Goal: Transaction & Acquisition: Book appointment/travel/reservation

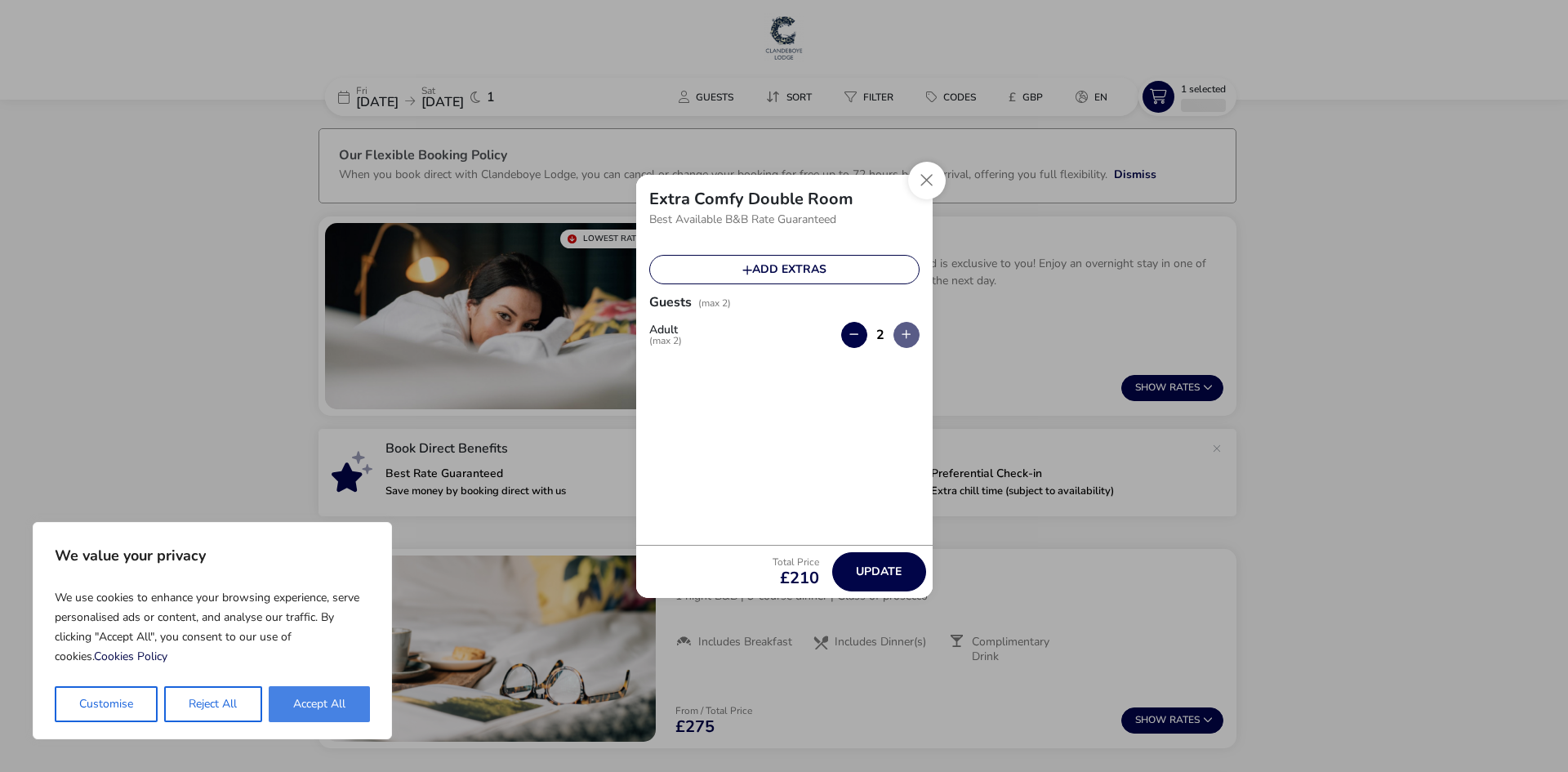
click at [323, 714] on button "Accept All" at bounding box center [319, 703] width 101 height 36
checkbox input "true"
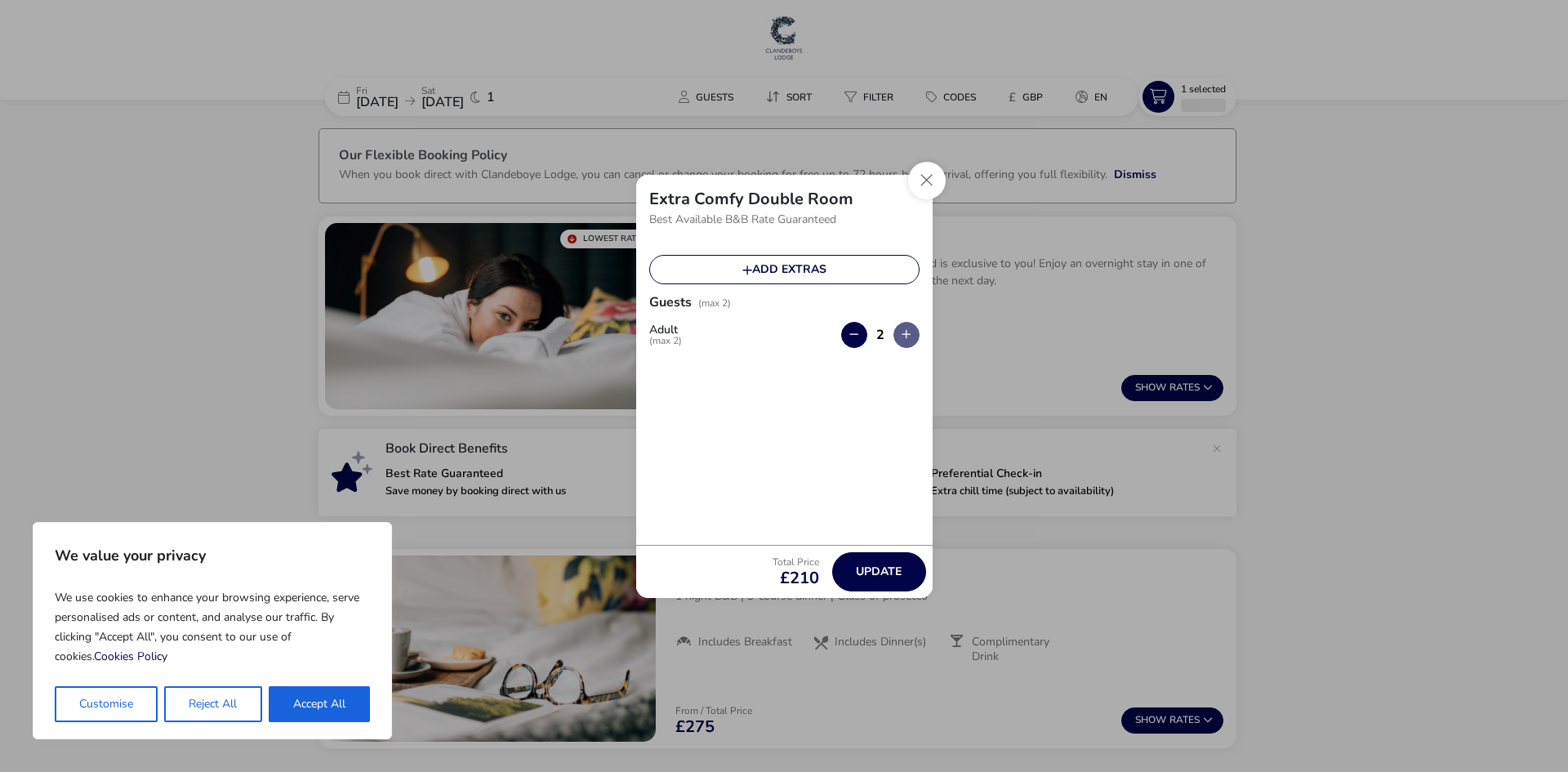
checkbox input "true"
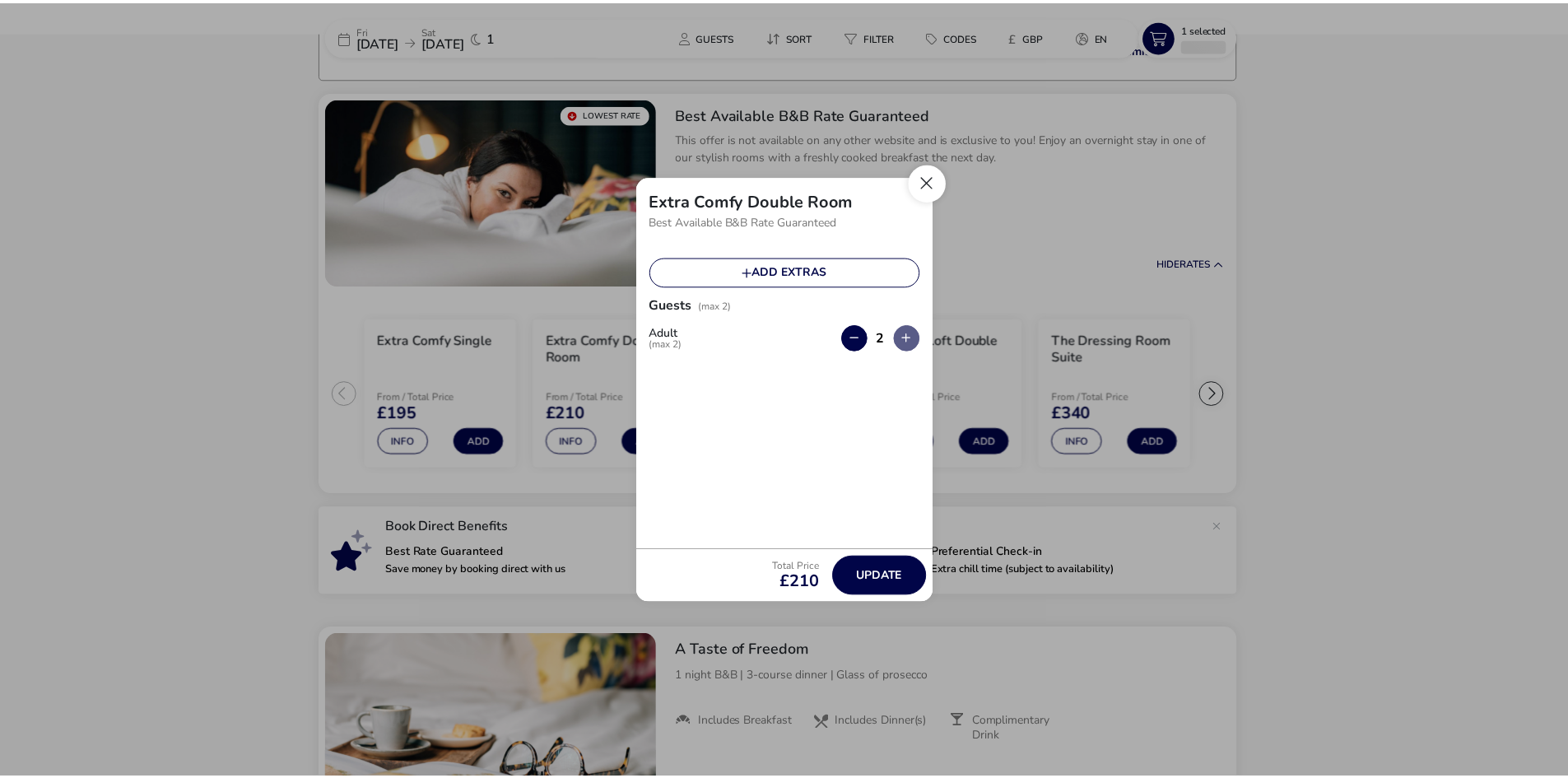
scroll to position [130, 0]
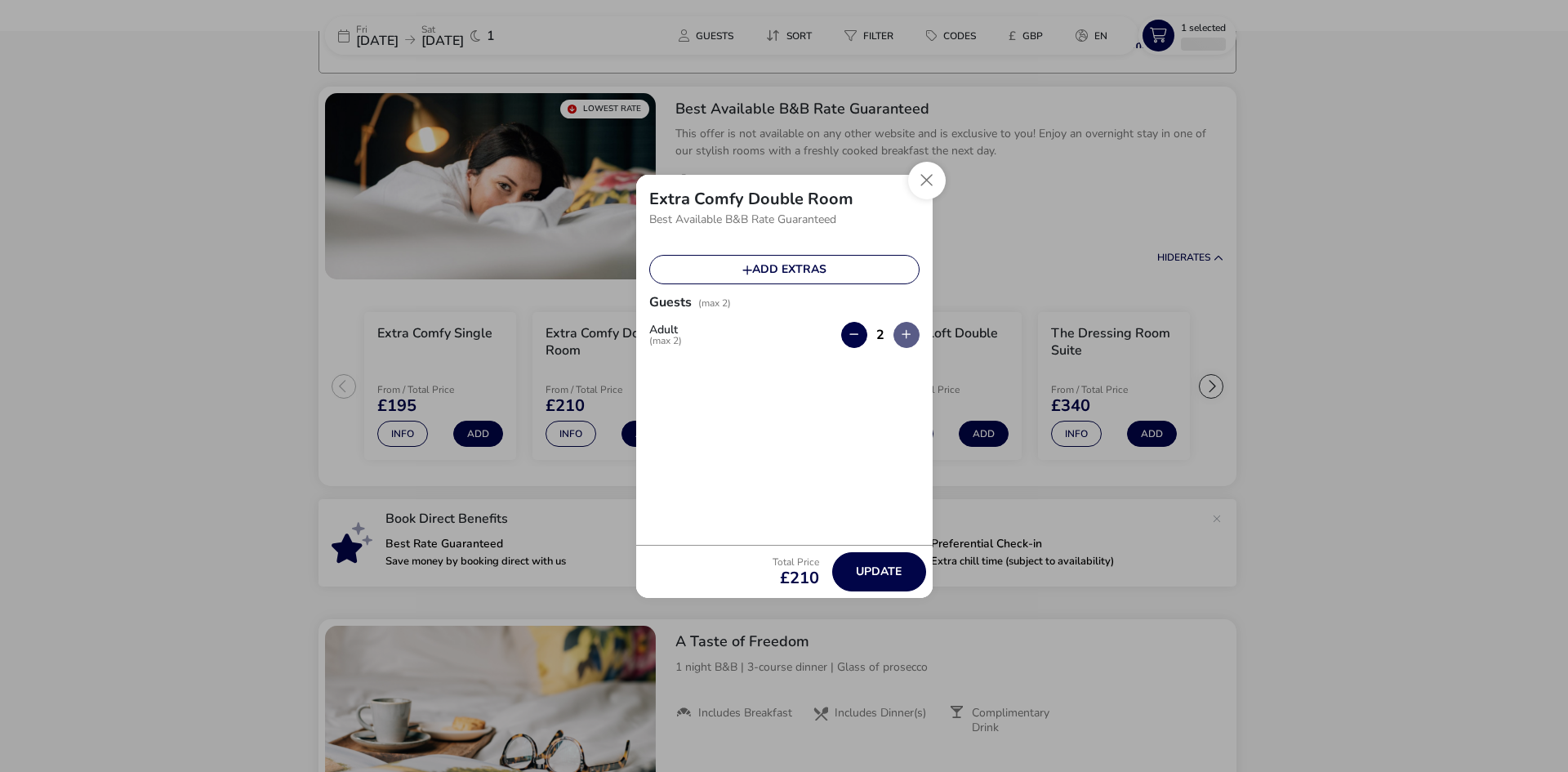
click at [930, 160] on div "Extra Comfy Double Room Best Available B&B Rate Guaranteed Add extras Guests (m…" at bounding box center [784, 386] width 1568 height 772
click at [930, 180] on button "Close" at bounding box center [926, 180] width 38 height 38
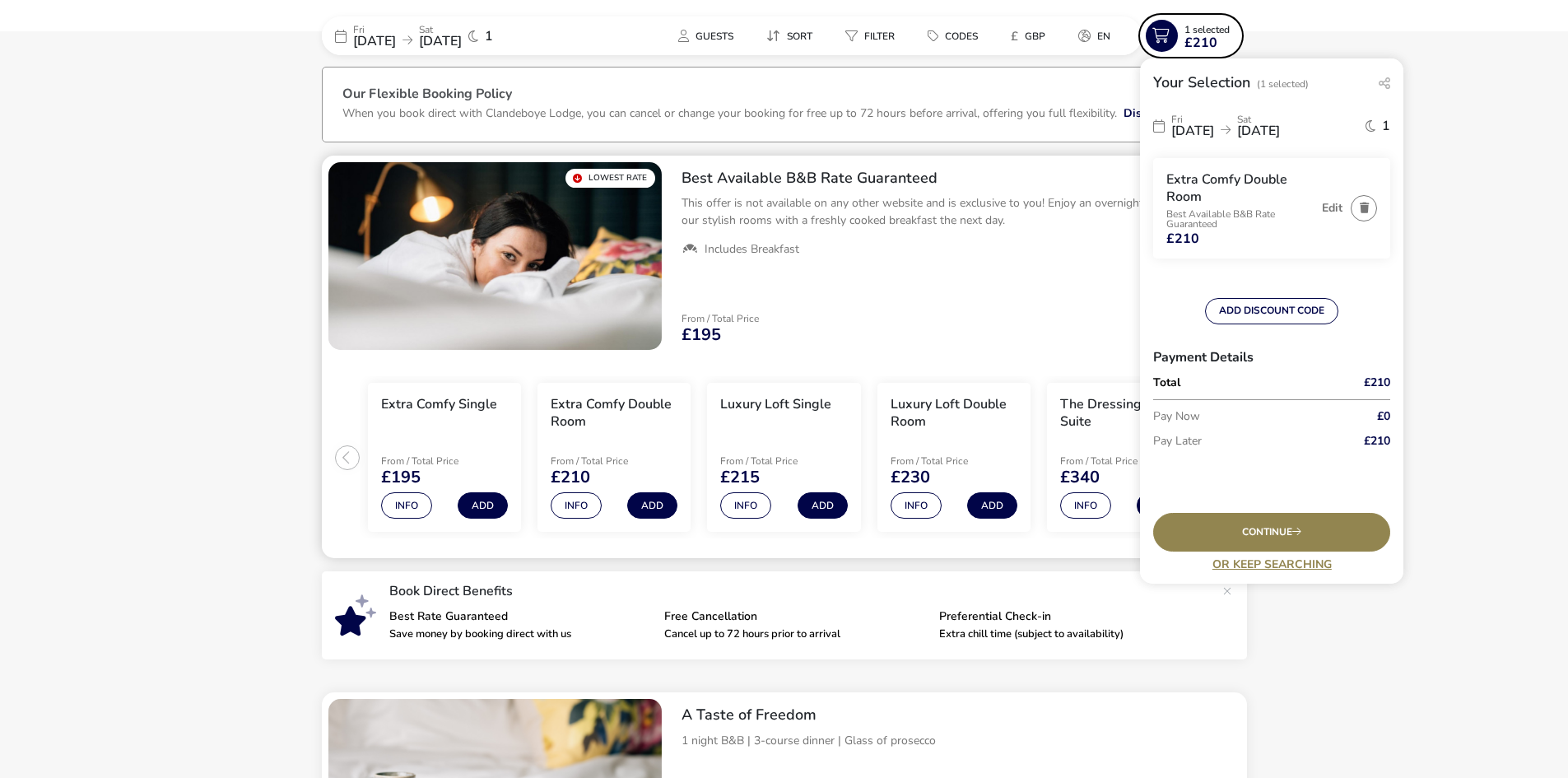
scroll to position [0, 0]
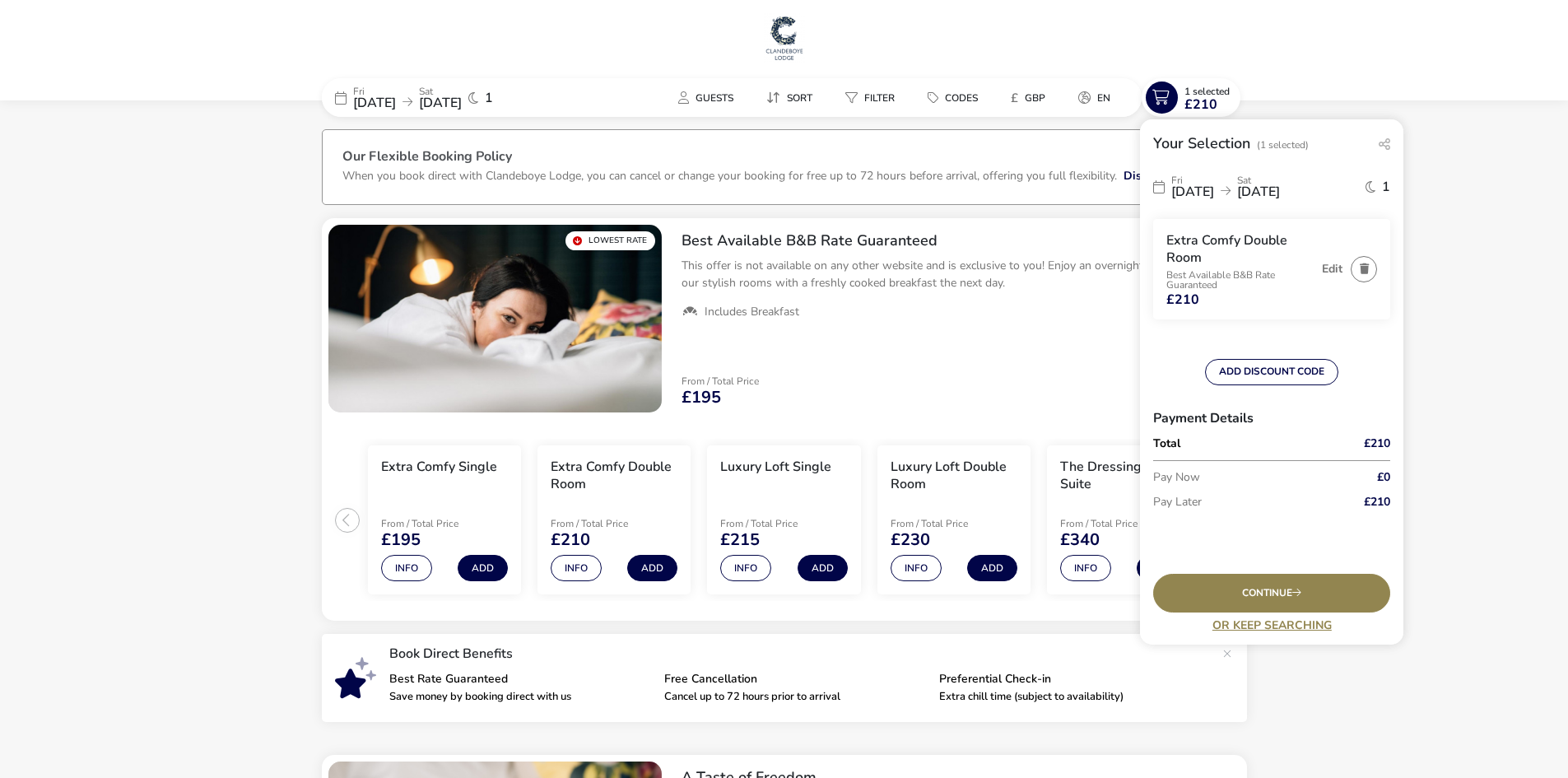
click at [783, 28] on img at bounding box center [784, 37] width 41 height 49
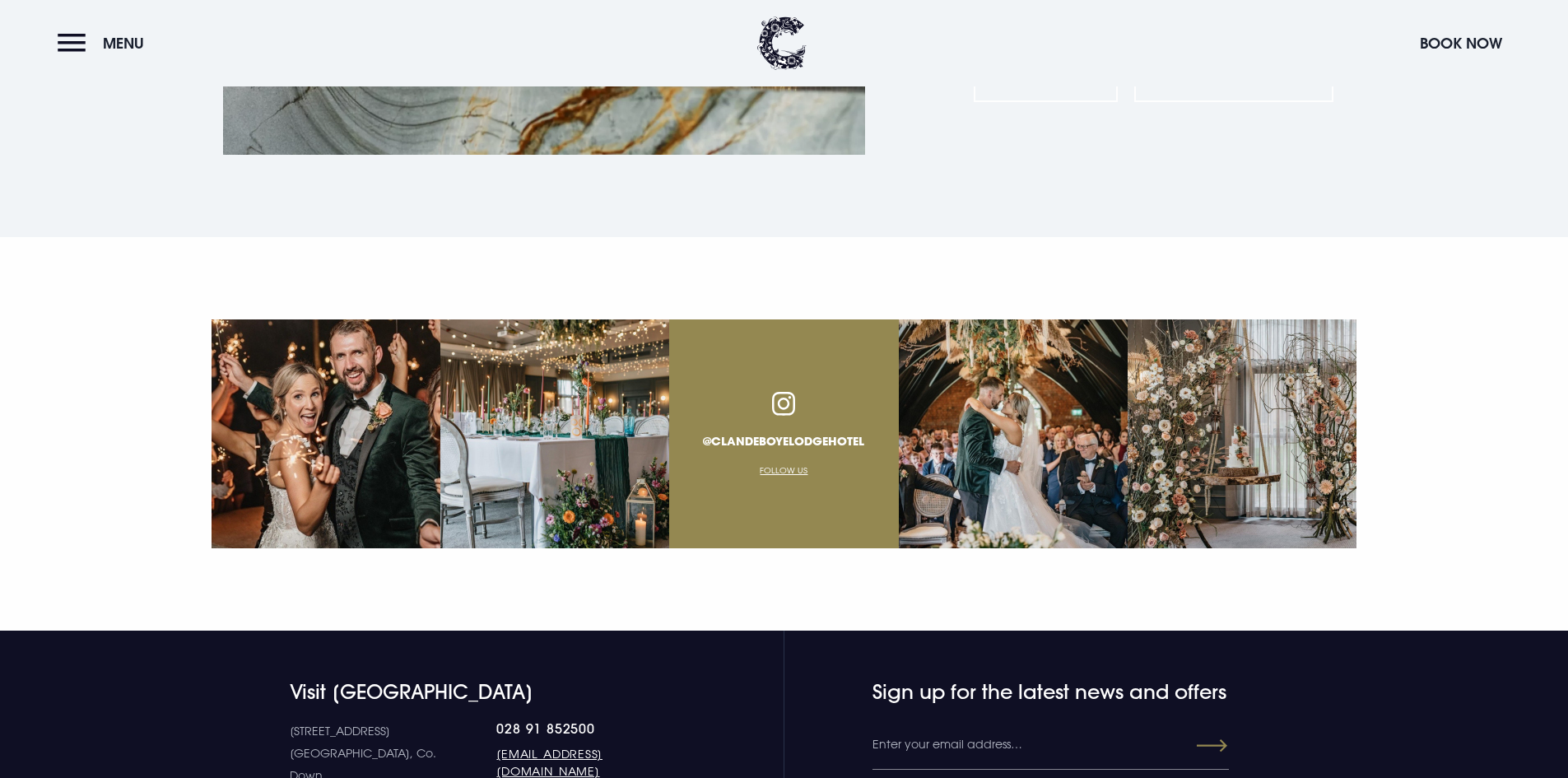
scroll to position [6173, 0]
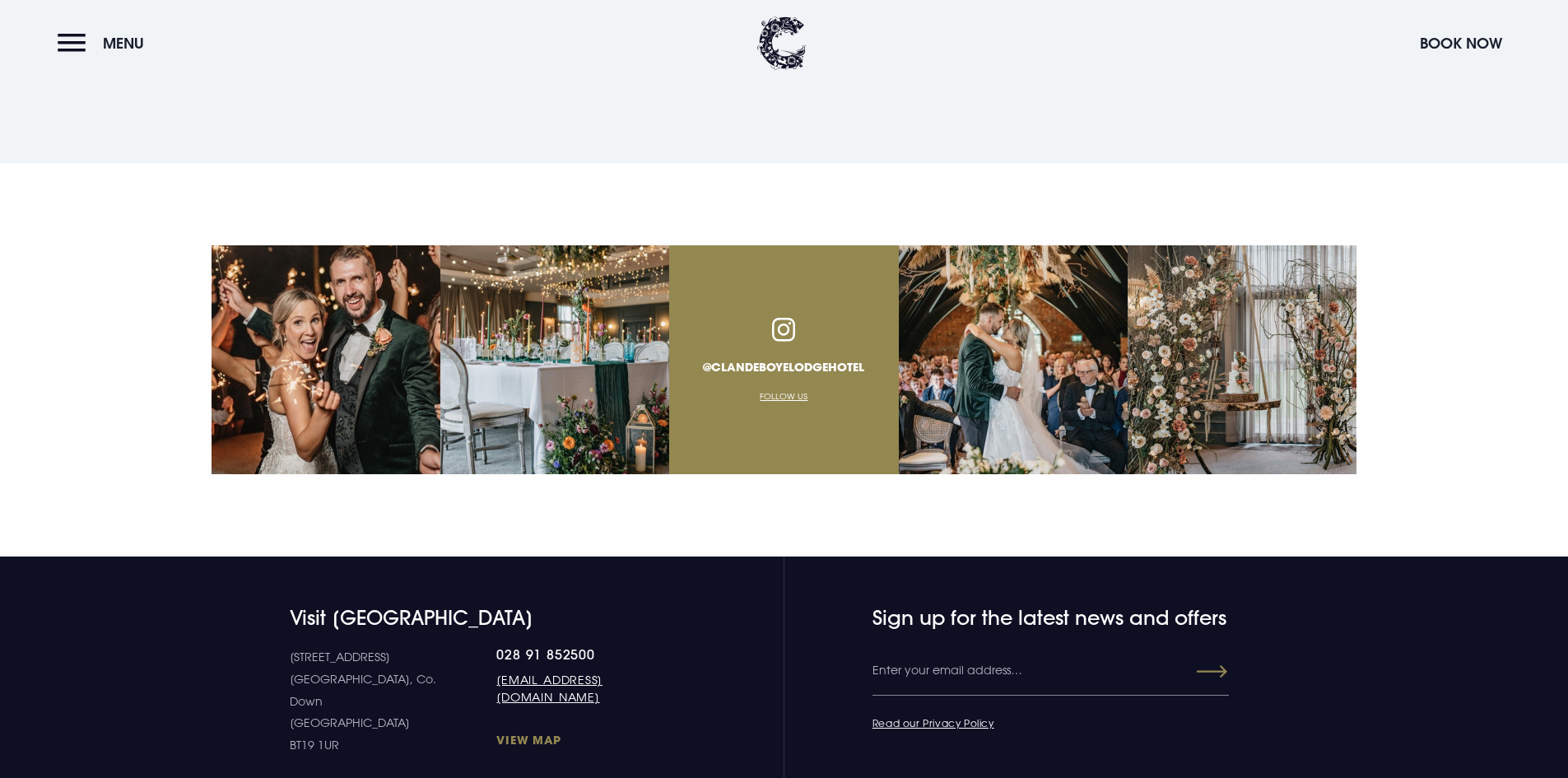
click at [497, 732] on link "View Map" at bounding box center [586, 739] width 180 height 16
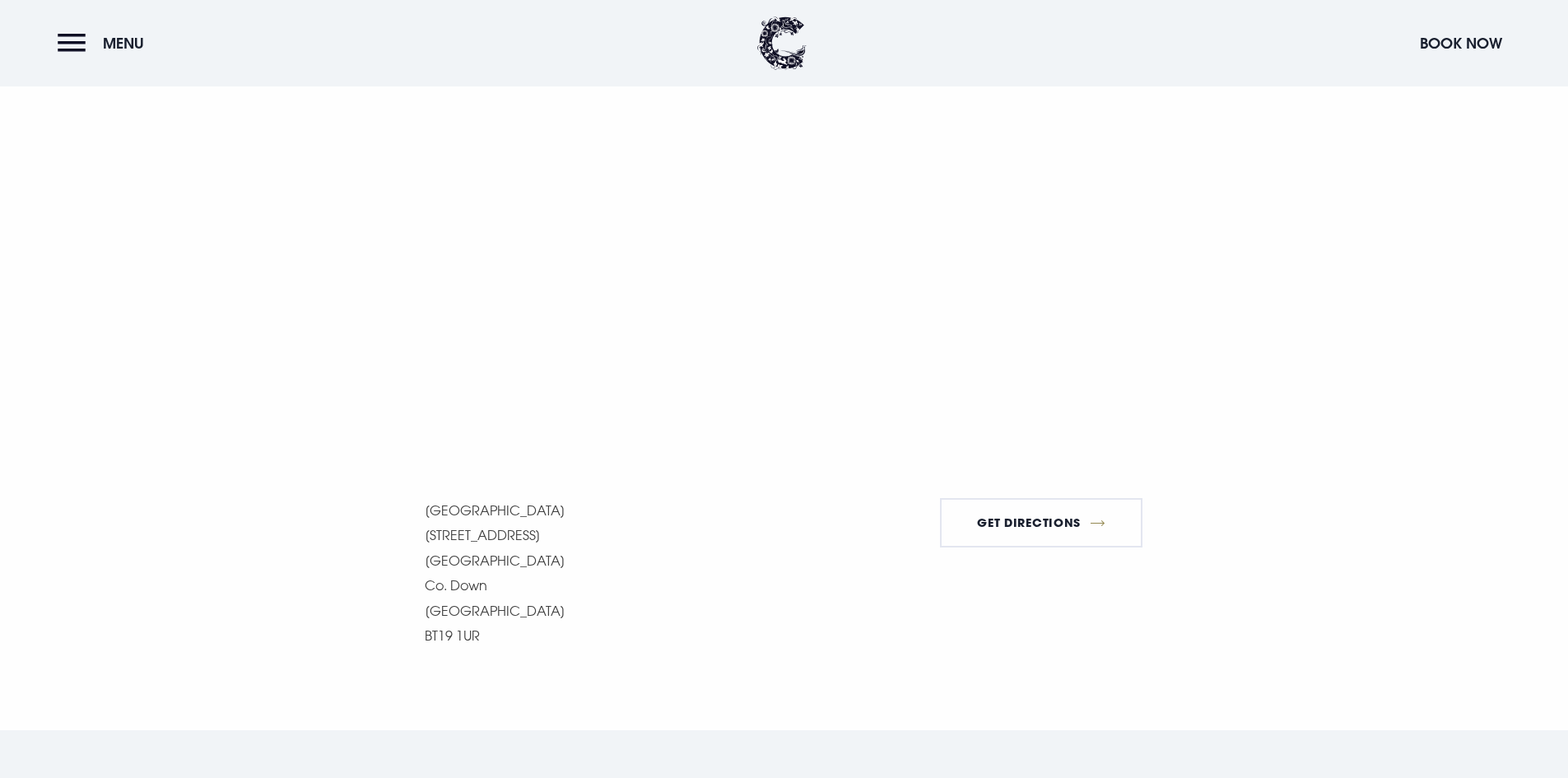
scroll to position [1153, 0]
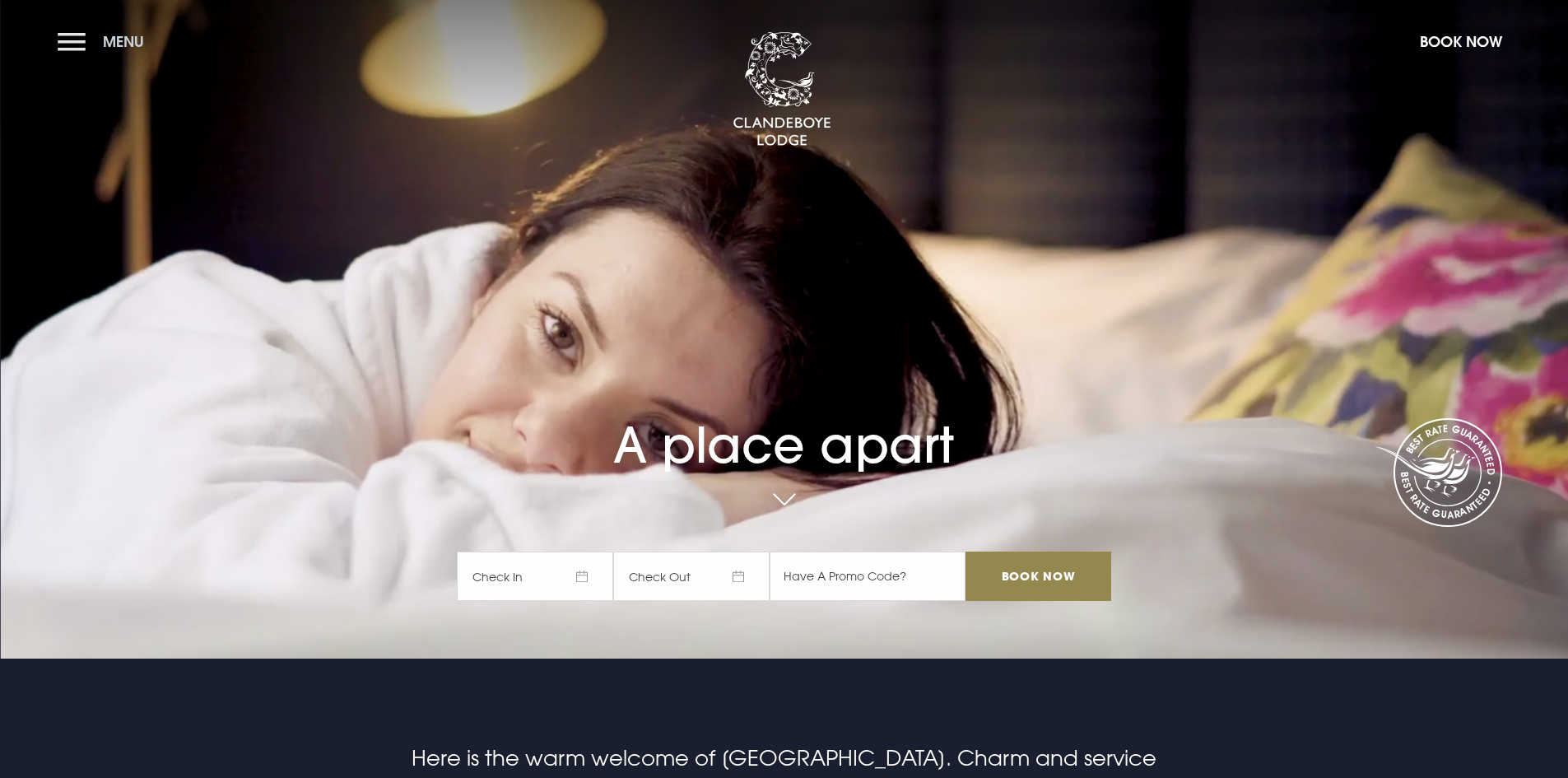
click at [57, 40] on button "Menu" at bounding box center [105, 42] width 94 height 35
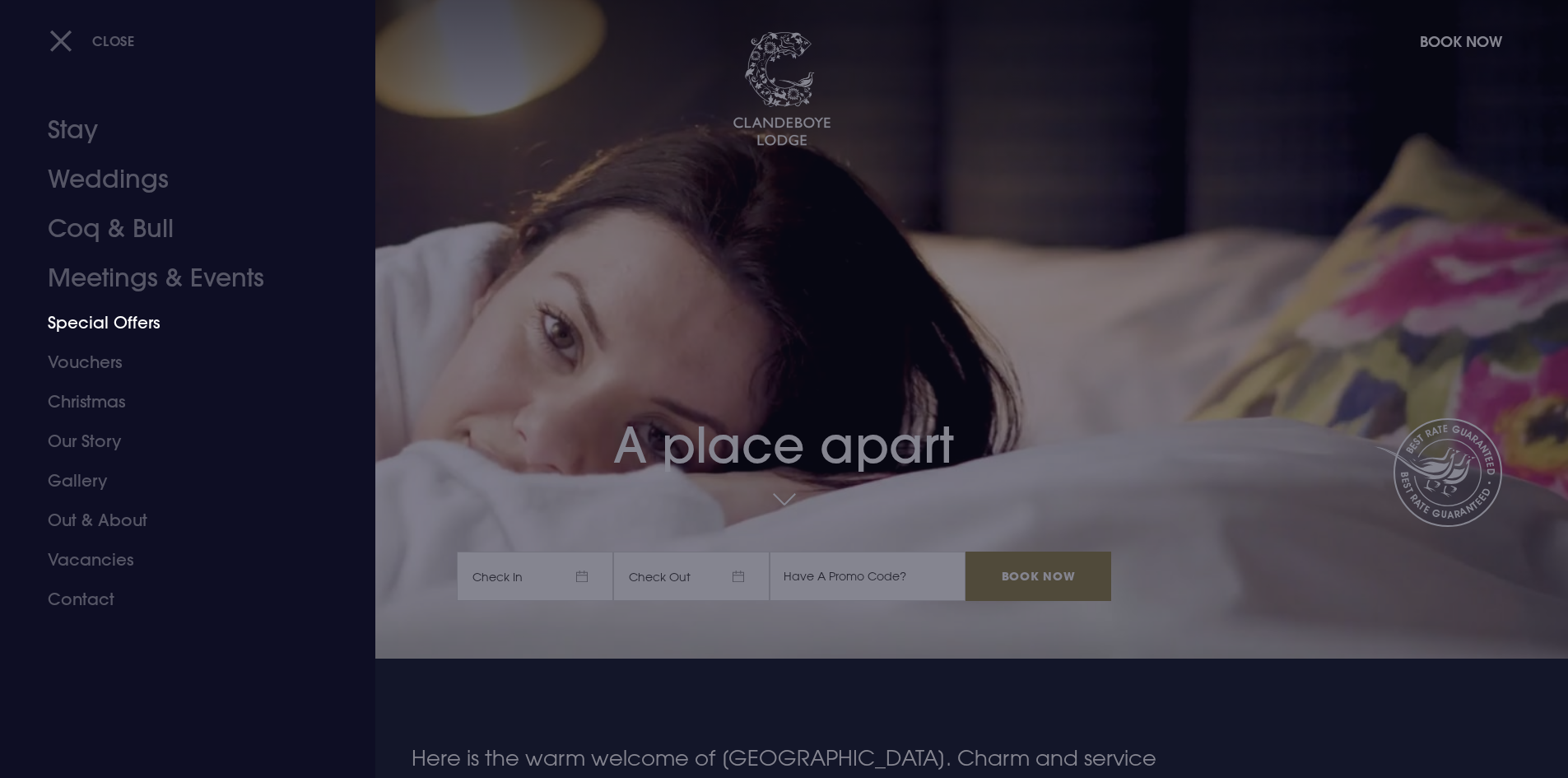
click at [124, 319] on link "Special Offers" at bounding box center [178, 322] width 260 height 40
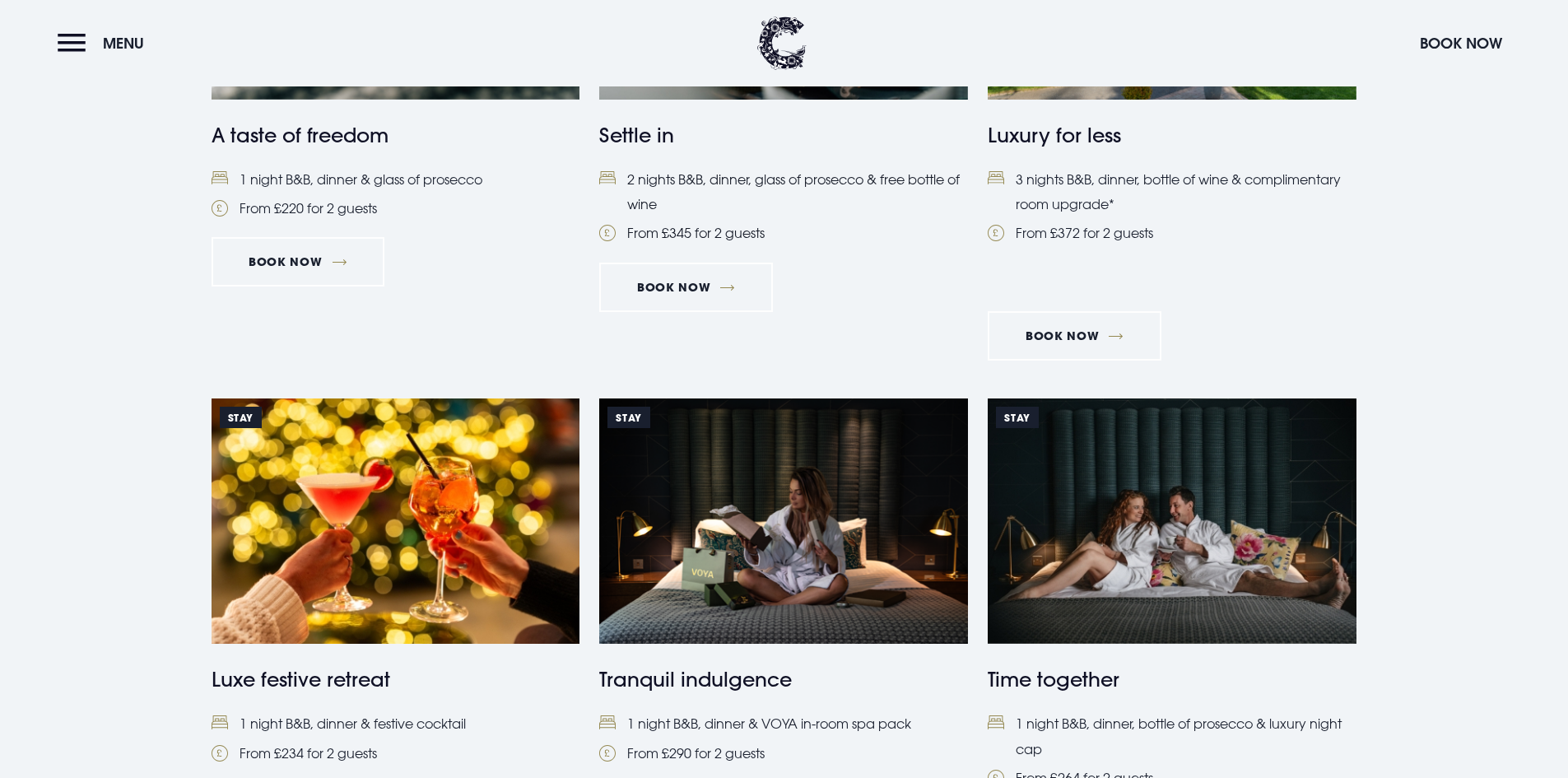
scroll to position [1070, 0]
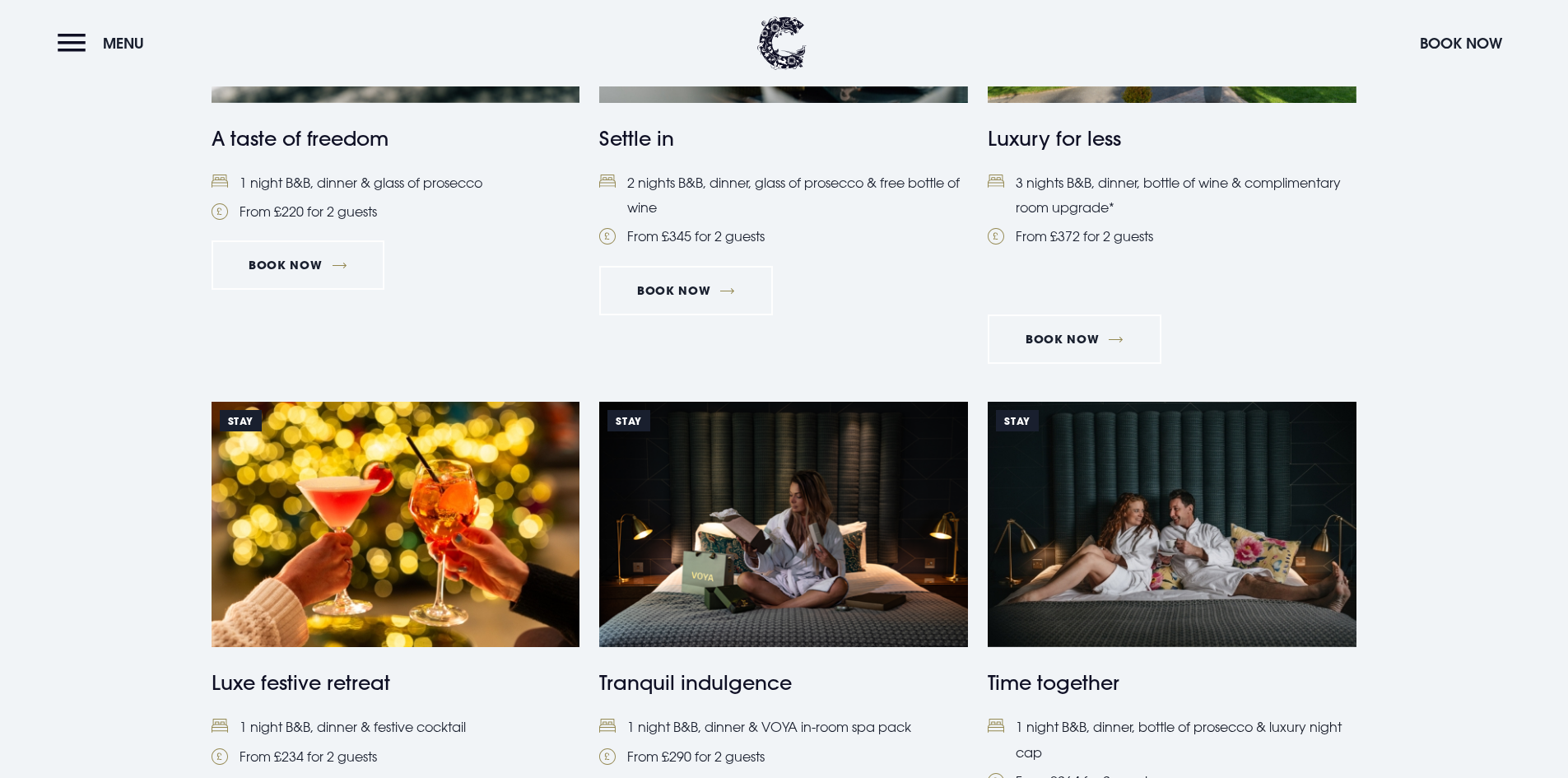
click at [1065, 684] on h4 "Time together" at bounding box center [1172, 683] width 369 height 30
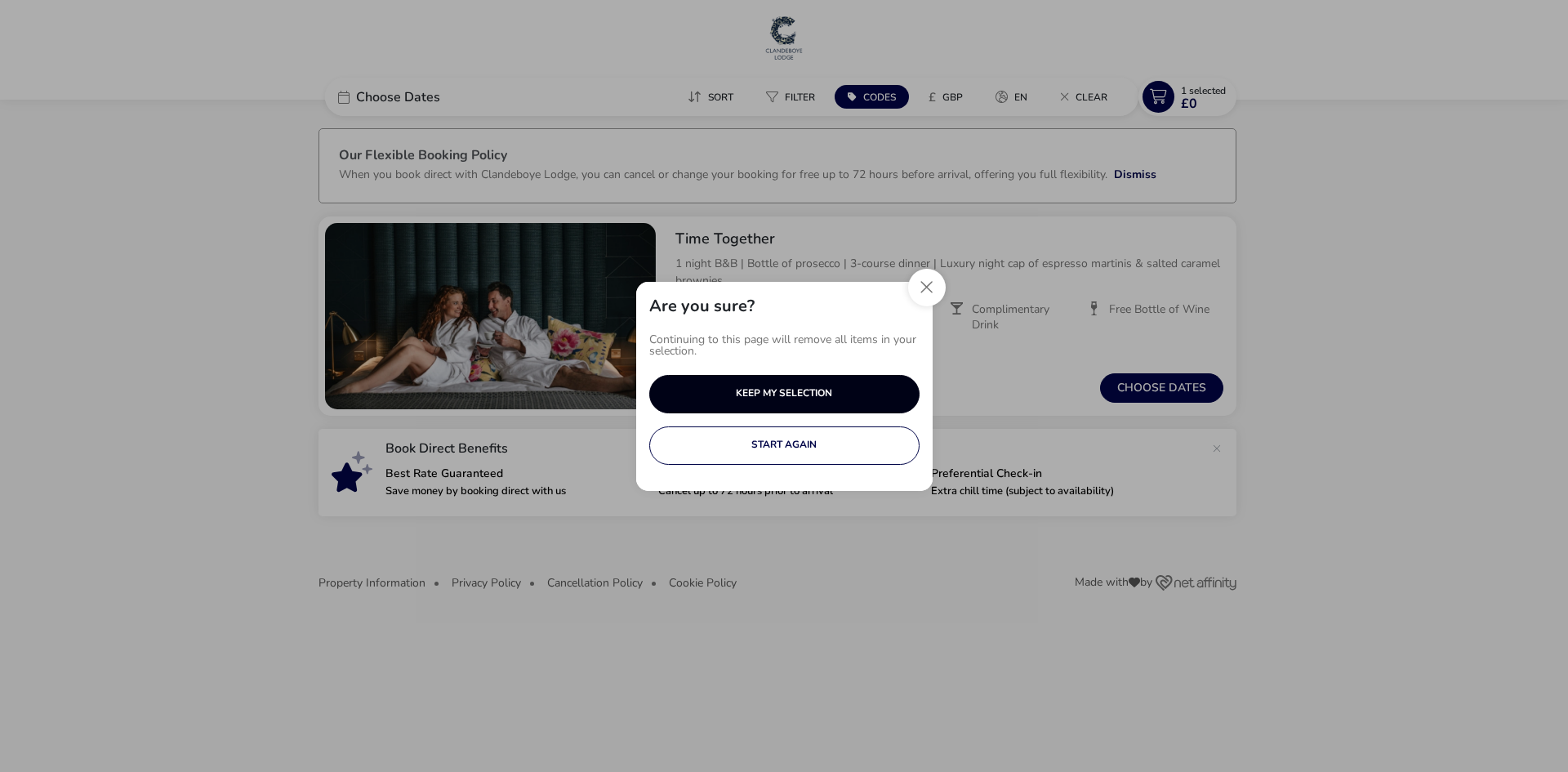
click at [826, 393] on button "KEEP MY SELECTION" at bounding box center [784, 394] width 271 height 39
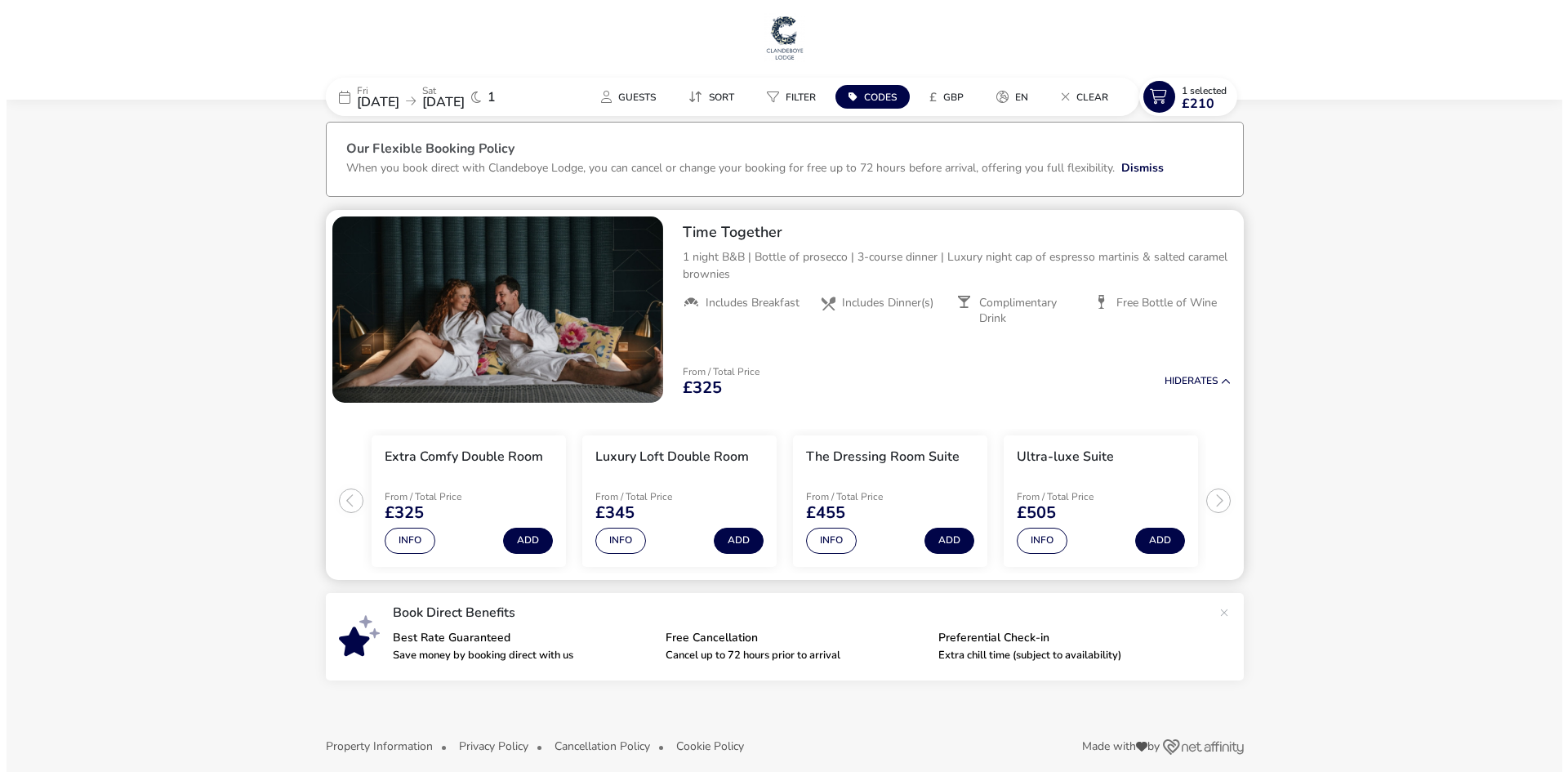
scroll to position [22, 0]
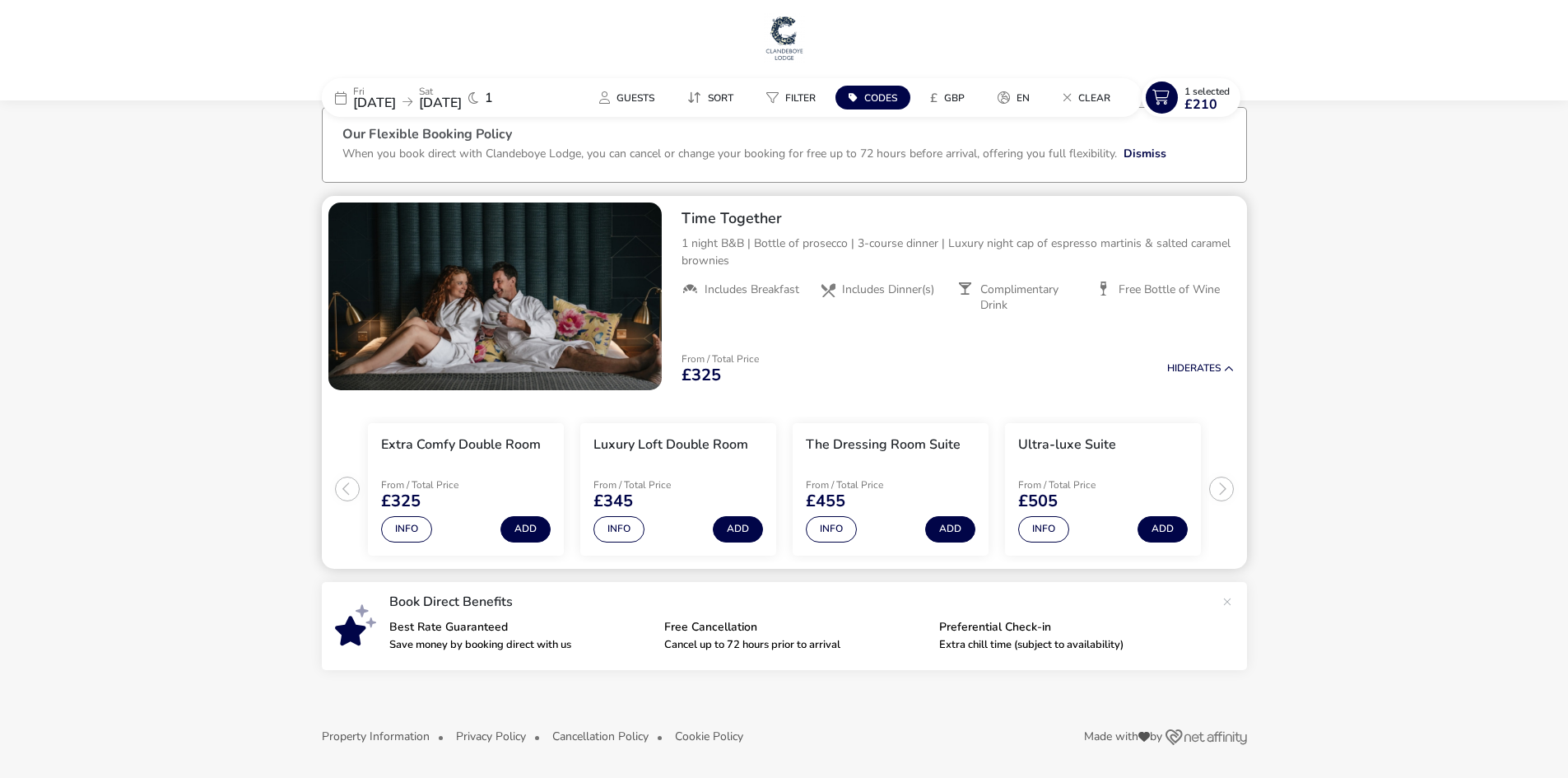
click at [453, 305] on img "1 / 1" at bounding box center [495, 296] width 333 height 188
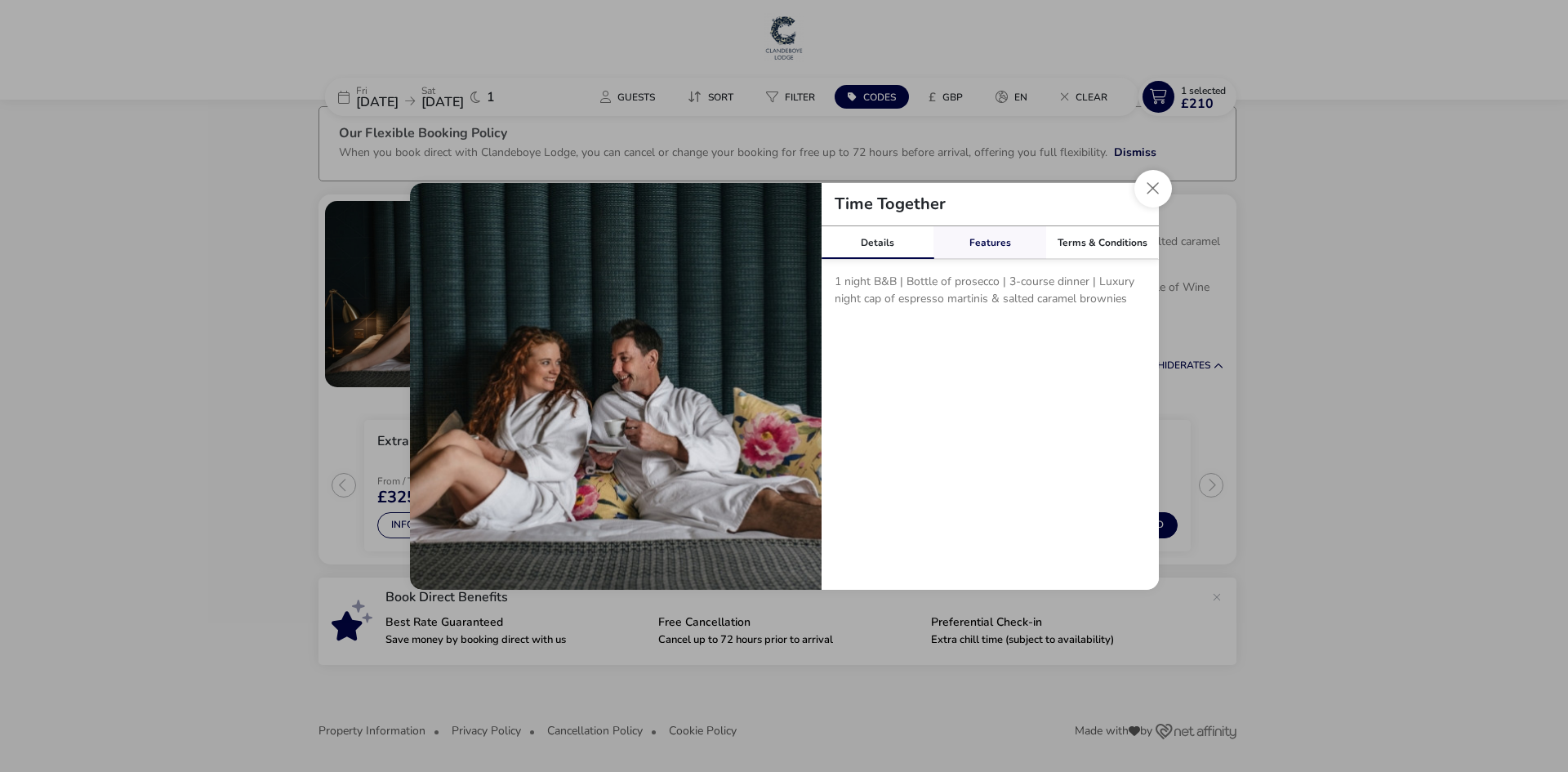
click at [1003, 247] on link "Features" at bounding box center [990, 242] width 113 height 33
click at [1159, 188] on button "Close modal" at bounding box center [1153, 188] width 38 height 38
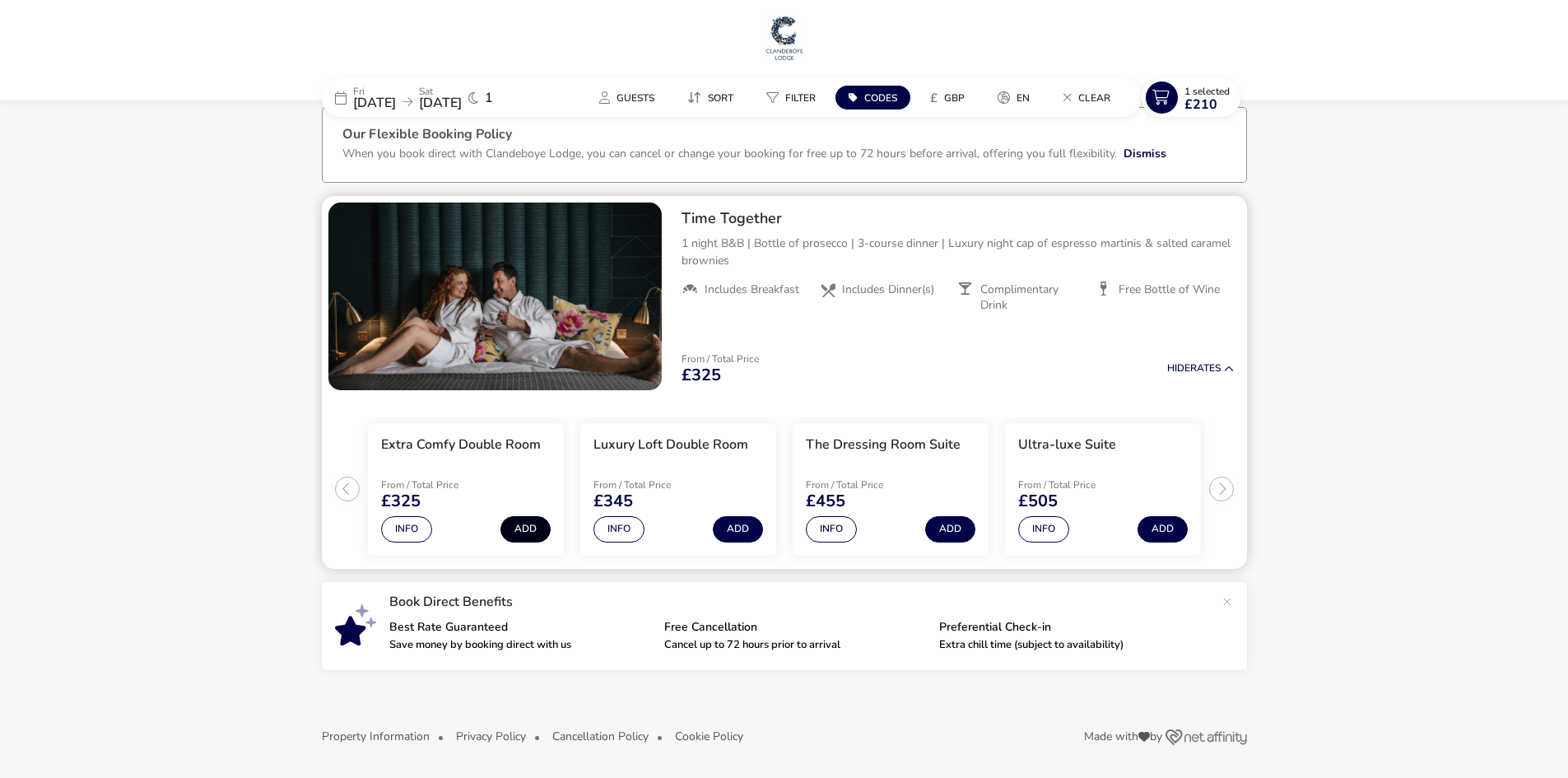
click at [540, 532] on button "Add" at bounding box center [525, 529] width 50 height 26
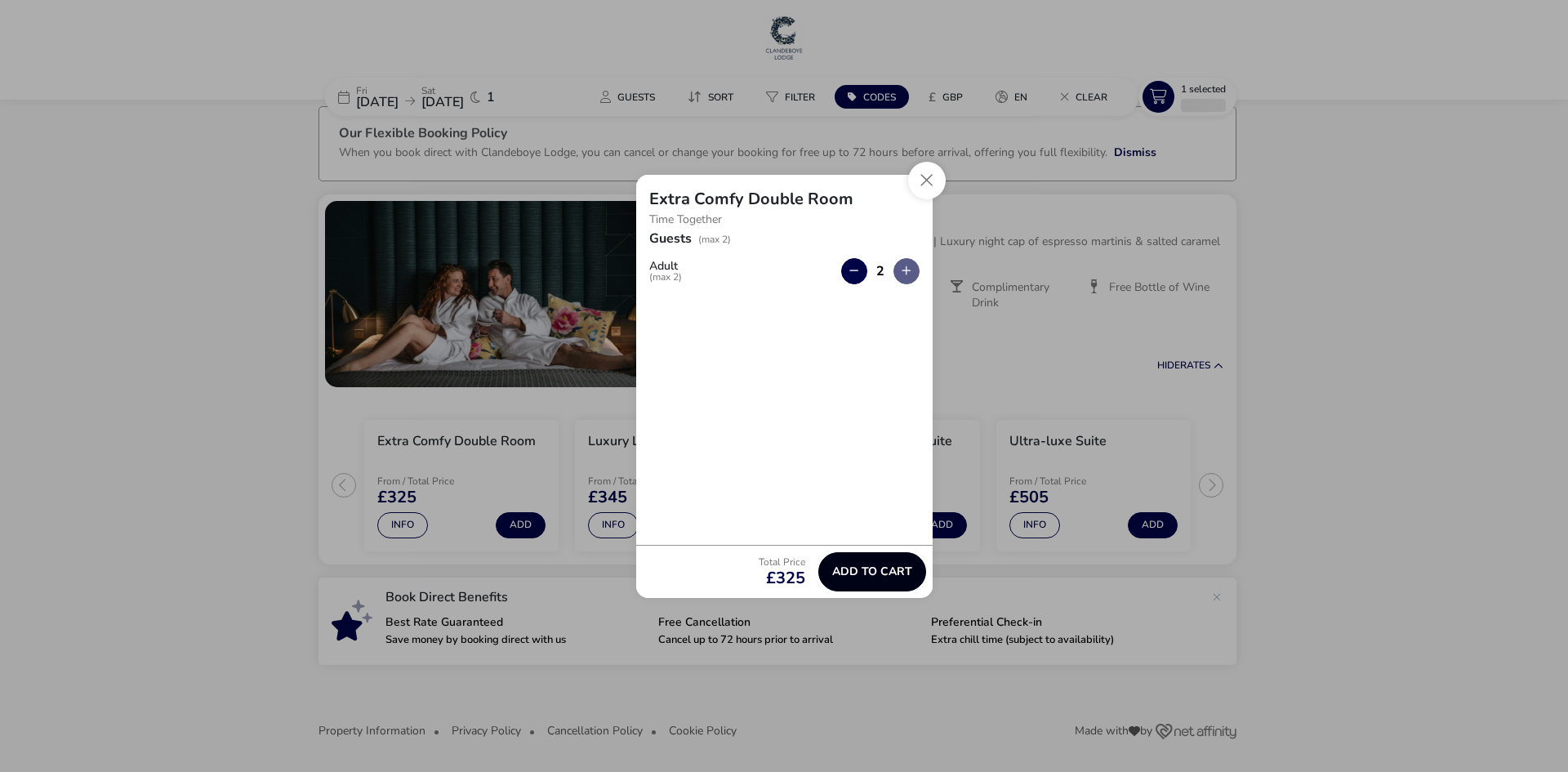
click at [846, 567] on span "Add to cart" at bounding box center [872, 571] width 80 height 12
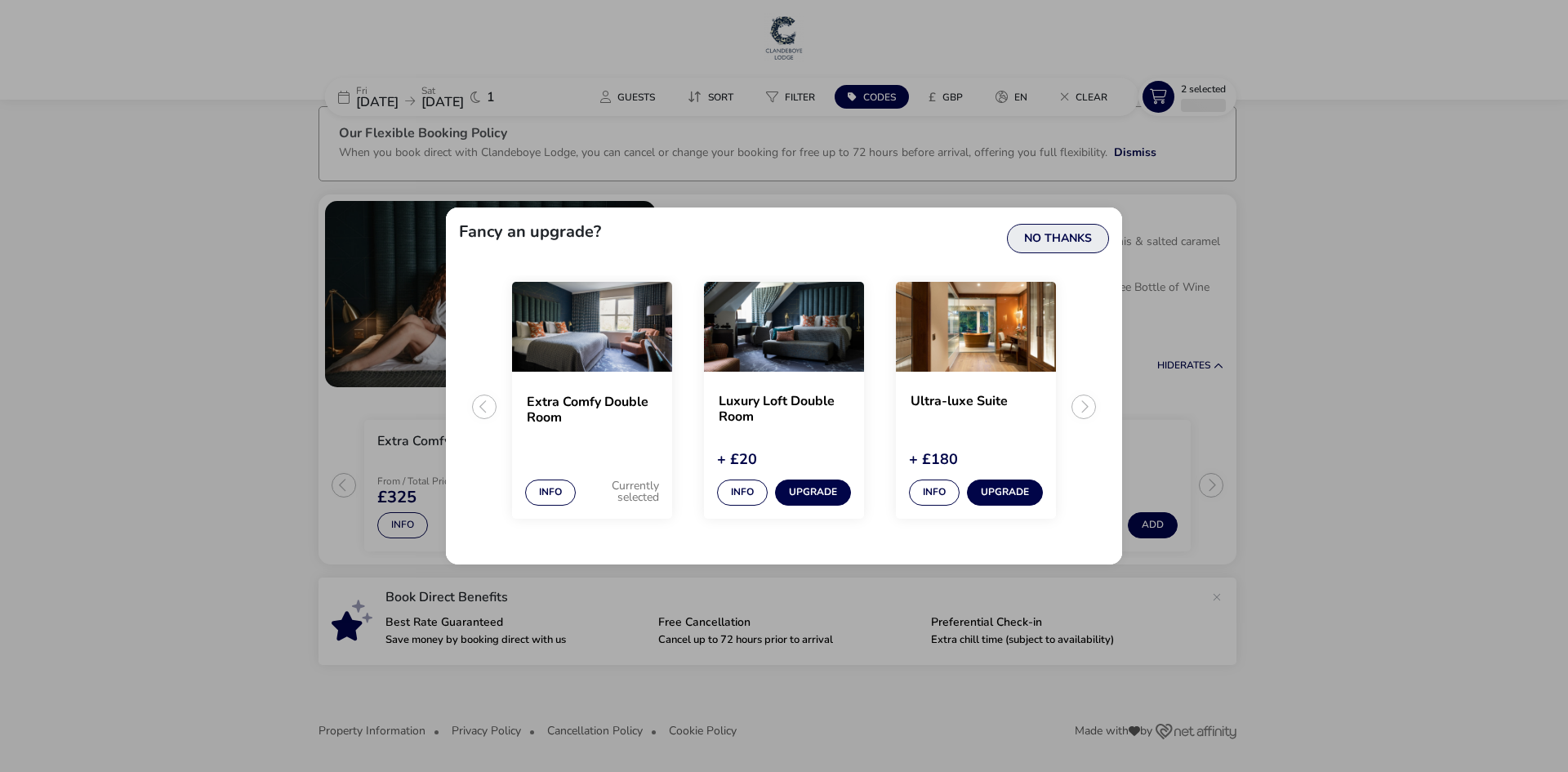
click at [1069, 244] on button "No Thanks" at bounding box center [1058, 239] width 102 height 29
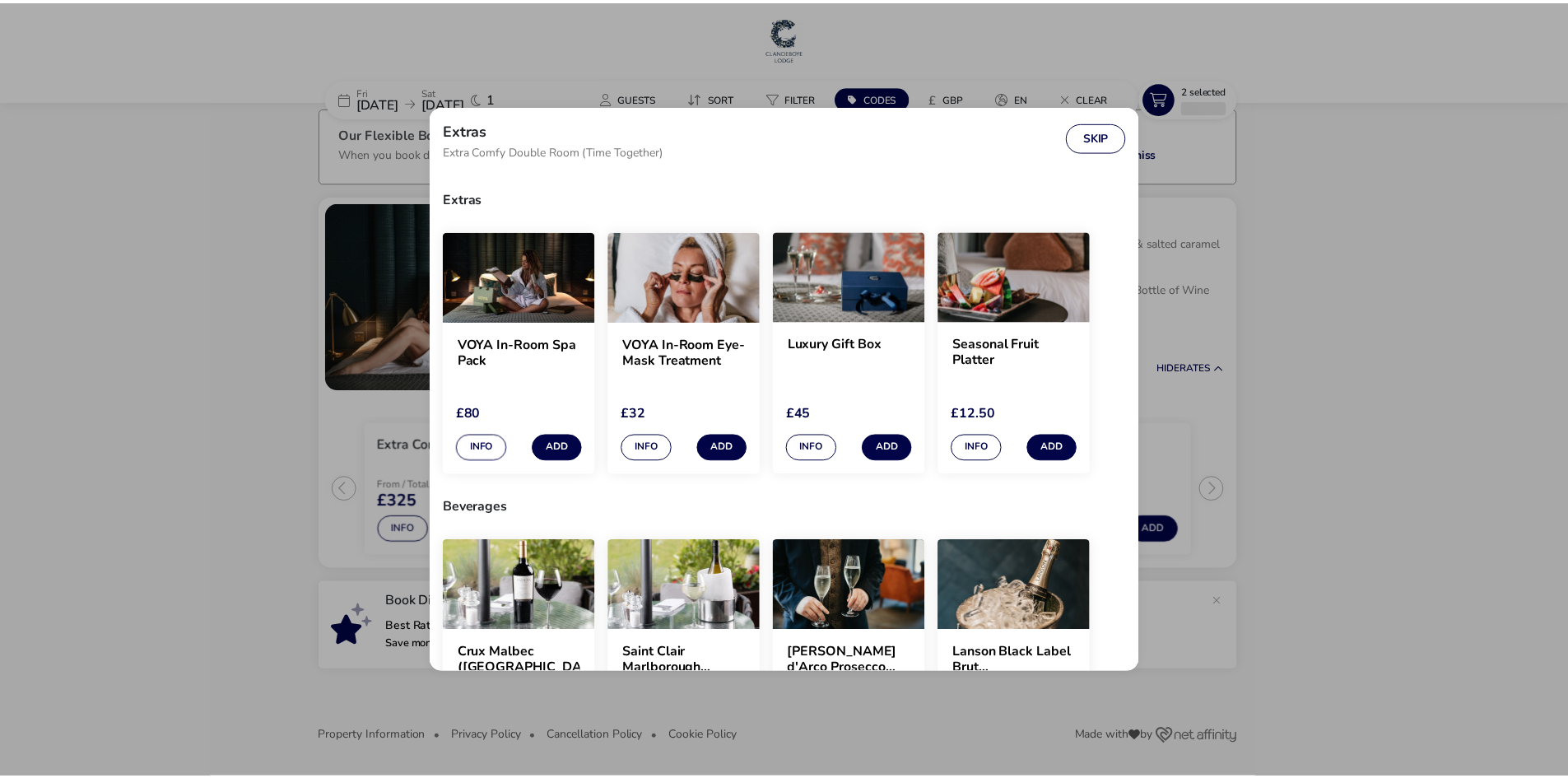
scroll to position [82, 0]
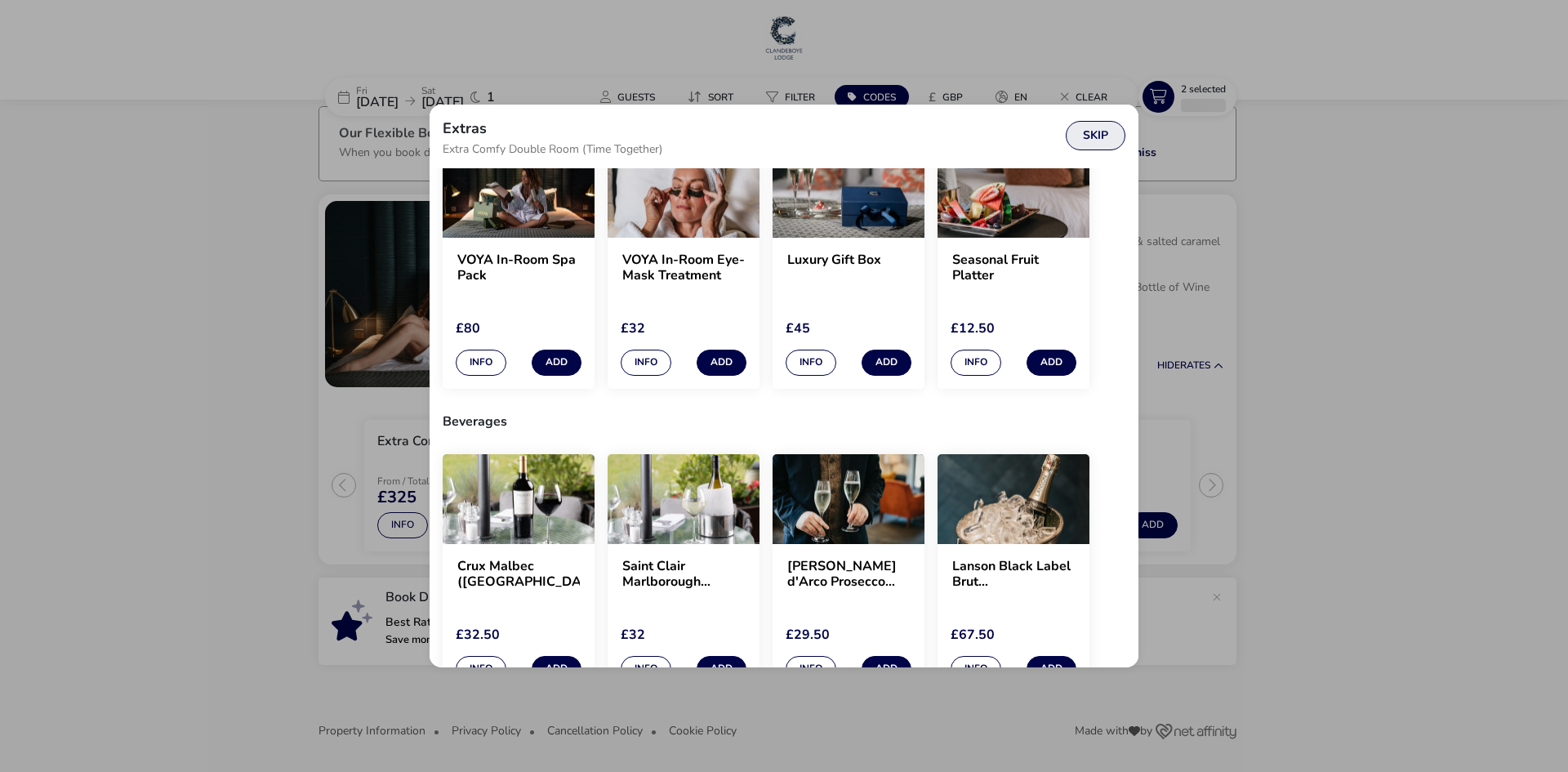
click at [1107, 143] on button "Skip" at bounding box center [1095, 136] width 60 height 29
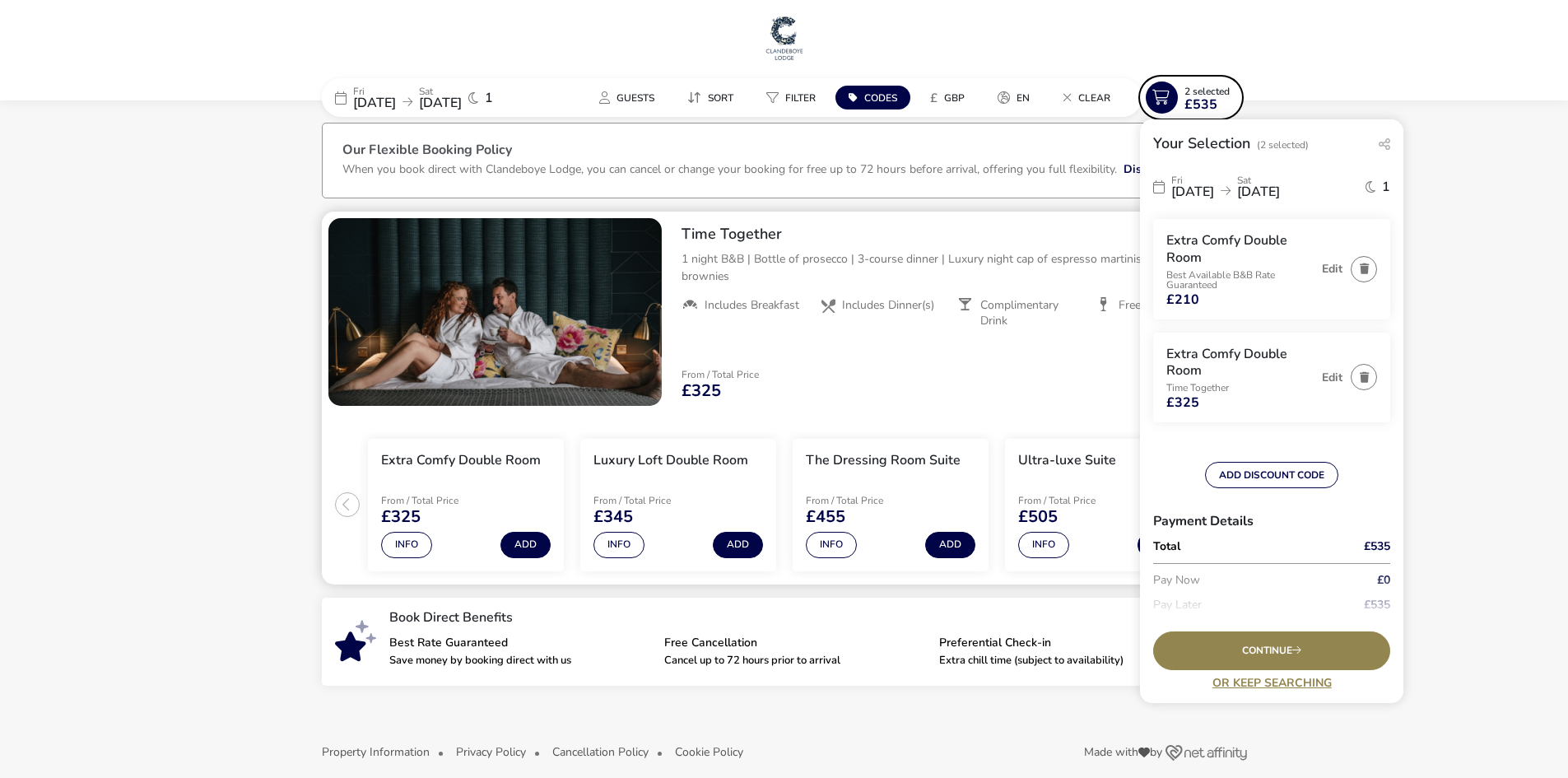
scroll to position [0, 0]
